Goal: Task Accomplishment & Management: Use online tool/utility

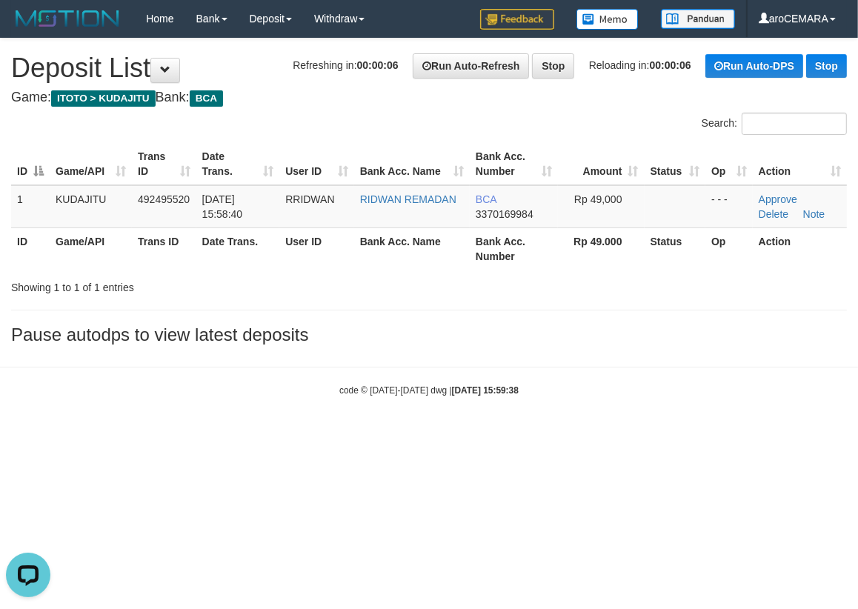
click at [200, 389] on div "code © 2012-2018 dwg | 2025/10/01 15:59:38" at bounding box center [429, 389] width 858 height 15
click at [341, 99] on h4 "Game: ITOTO > KUDAJITU Bank: BCA" at bounding box center [428, 97] width 835 height 15
click at [126, 431] on body "Toggle navigation Home Bank Account List Load By Website Group [ITOTO] KUDAJITU…" at bounding box center [429, 217] width 858 height 434
drag, startPoint x: 196, startPoint y: 413, endPoint x: 322, endPoint y: 356, distance: 137.9
click at [196, 415] on body "Toggle navigation Home Bank Account List Load By Website Group [ITOTO] KUDAJITU…" at bounding box center [429, 217] width 858 height 434
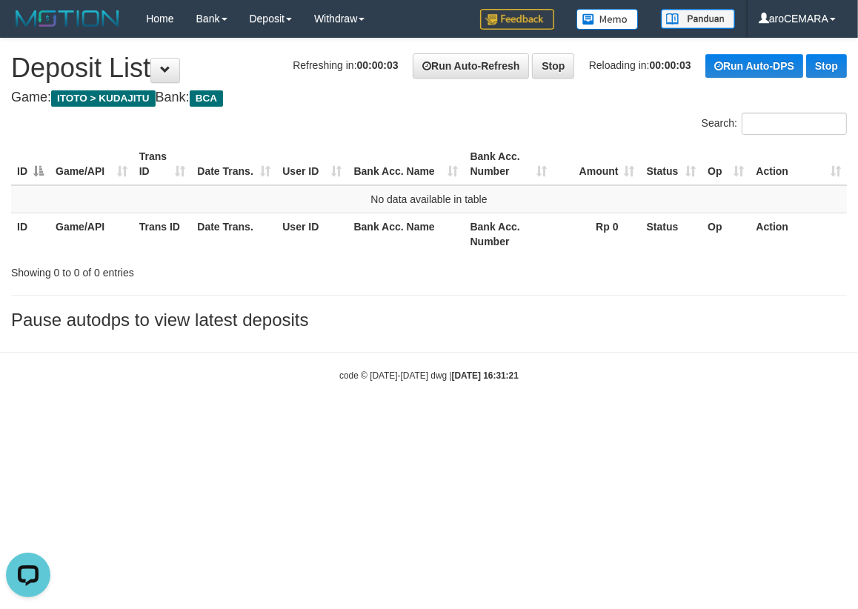
click at [96, 384] on body "Toggle navigation Home Bank Account List Load By Website Group [ITOTO] KUDAJITU…" at bounding box center [429, 209] width 858 height 419
click at [141, 419] on html "Toggle navigation Home Bank Account List Load By Website Group [ITOTO] KUDAJITU…" at bounding box center [429, 209] width 858 height 419
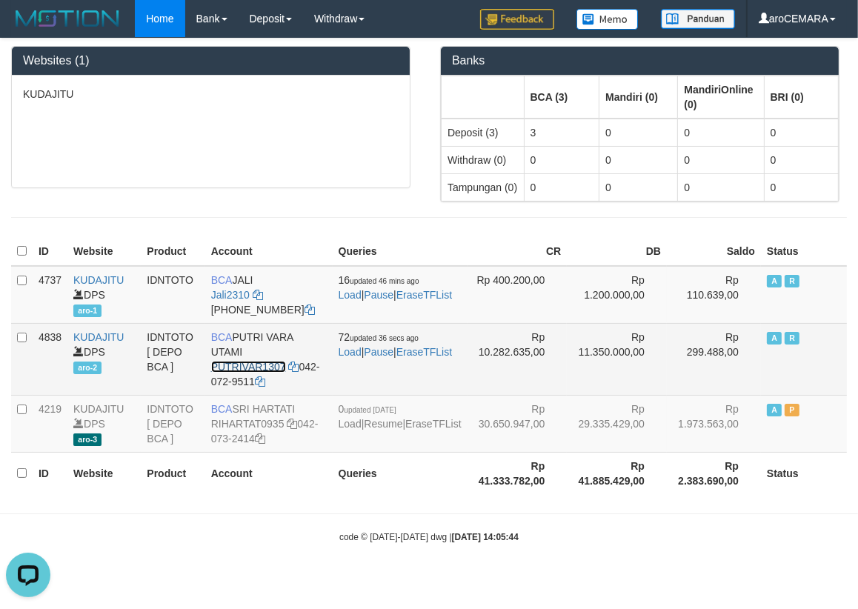
click at [247, 361] on link "PUTRIVAR1307" at bounding box center [248, 367] width 75 height 12
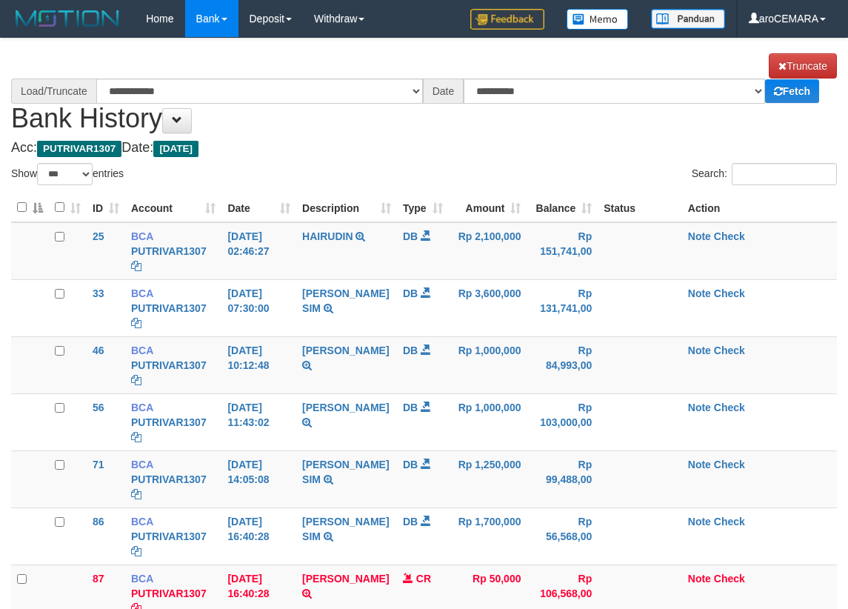
select select "***"
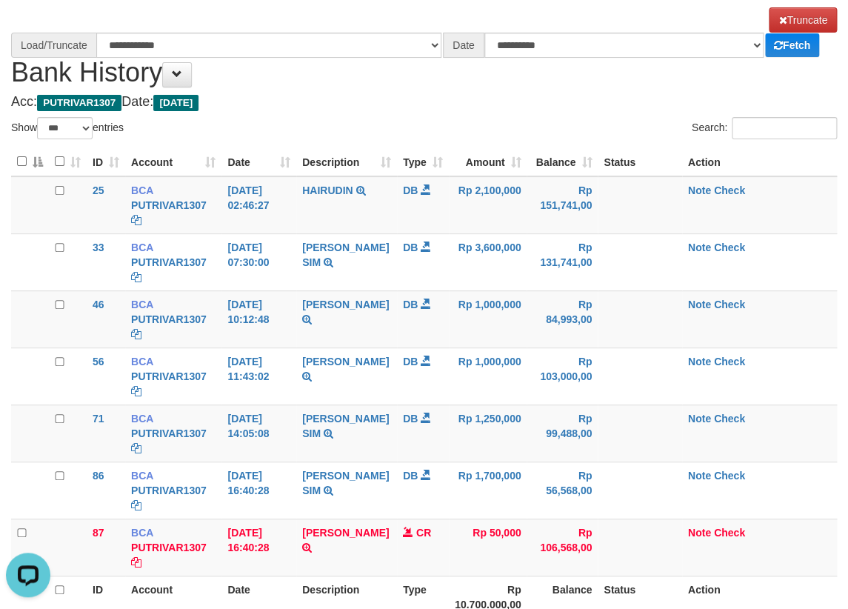
select select "****"
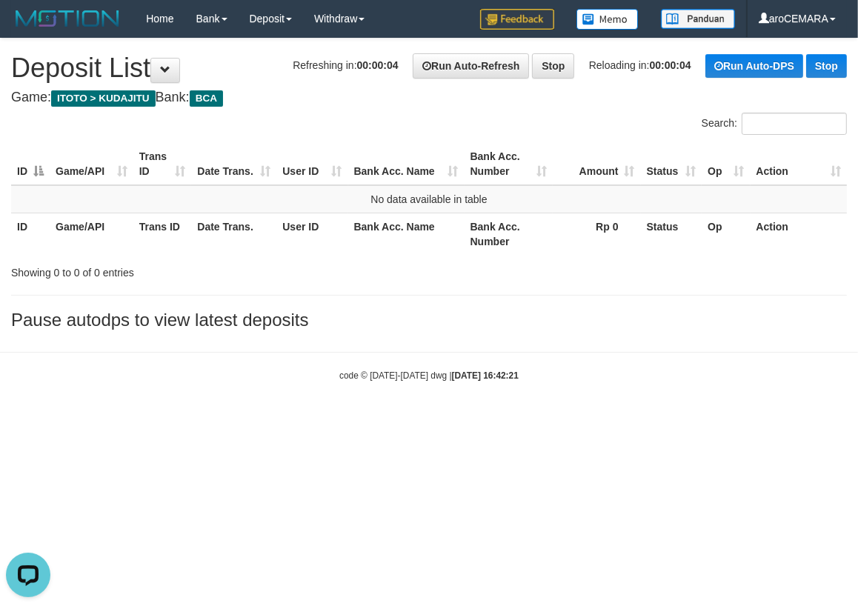
click at [111, 419] on html "Toggle navigation Home Bank Account List Load By Website Group [ITOTO] KUDAJITU…" at bounding box center [429, 209] width 858 height 419
click at [214, 419] on html "Toggle navigation Home Bank Account List Load By Website Group [ITOTO] KUDAJITU…" at bounding box center [429, 209] width 858 height 419
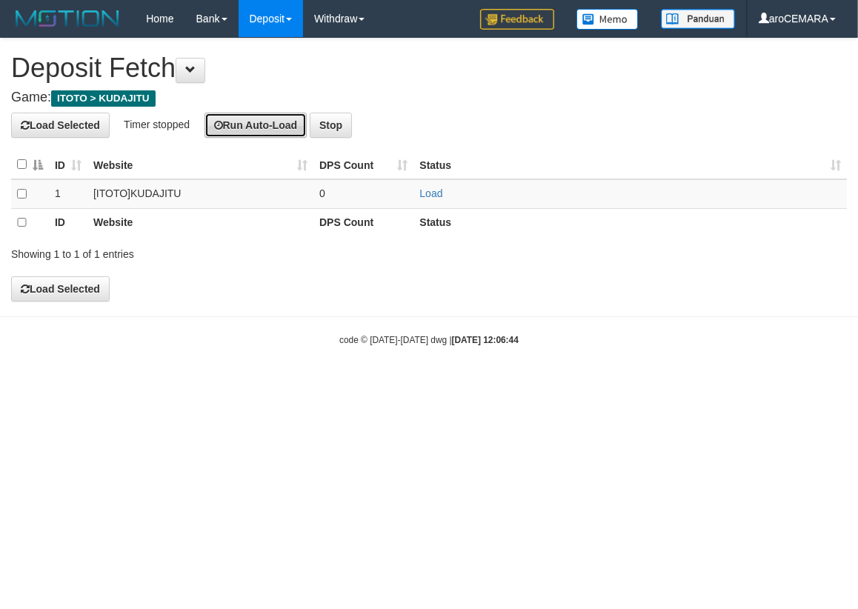
click at [267, 127] on button "Run Auto-Load" at bounding box center [255, 125] width 103 height 25
click at [338, 204] on td "0" at bounding box center [363, 193] width 100 height 29
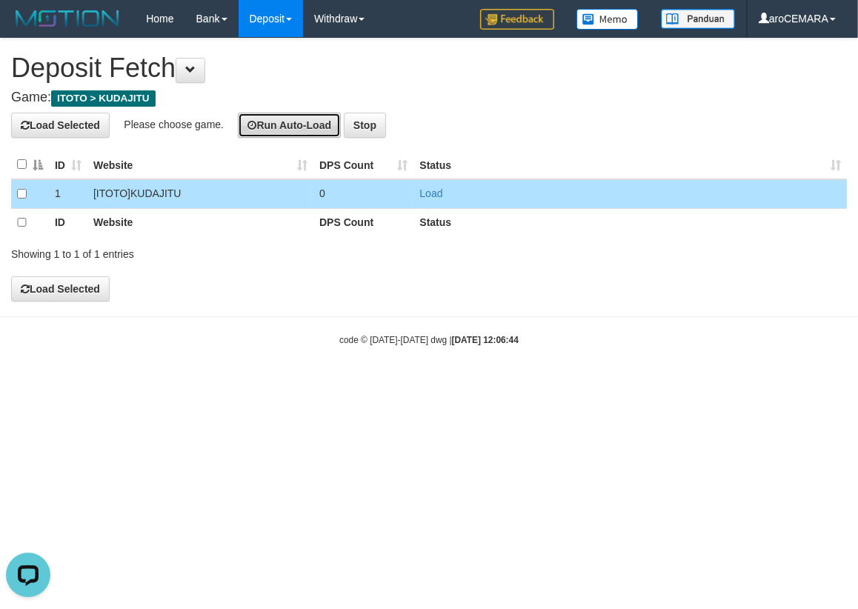
click at [296, 125] on button "Run Auto-Load" at bounding box center [289, 125] width 103 height 25
click at [184, 293] on div "**********" at bounding box center [429, 170] width 858 height 263
